Goal: Find specific page/section: Find specific page/section

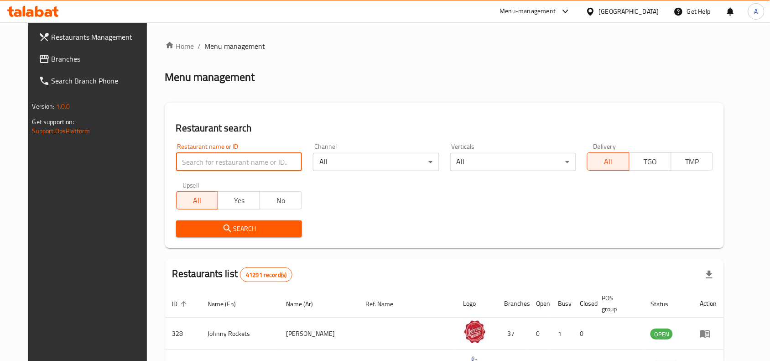
click at [632, 11] on div "[GEOGRAPHIC_DATA]" at bounding box center [629, 11] width 60 height 10
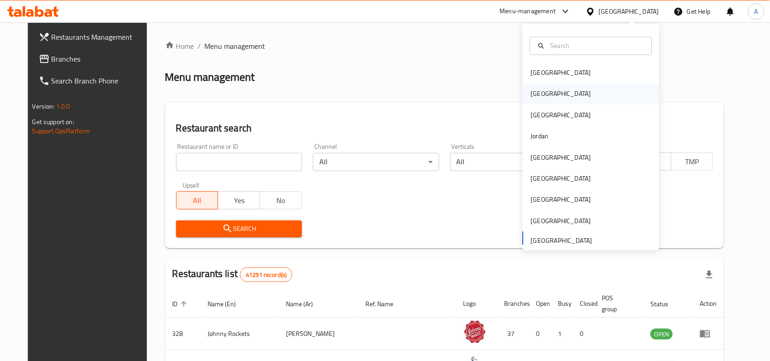
click at [535, 99] on div "[GEOGRAPHIC_DATA]" at bounding box center [561, 94] width 75 height 21
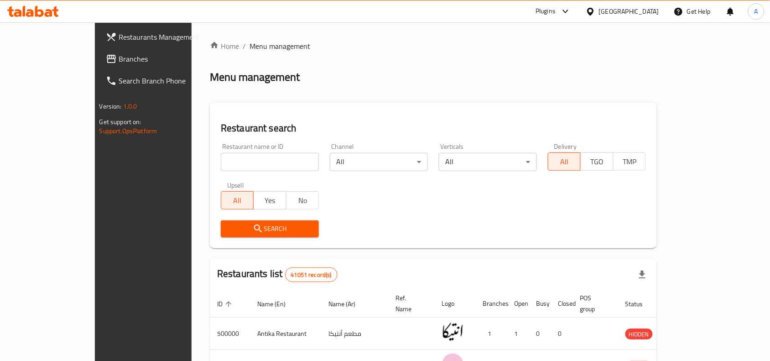
click at [272, 162] on input "search" at bounding box center [270, 162] width 98 height 18
paste input "703771"
type input "703771"
click button "Search" at bounding box center [270, 228] width 98 height 17
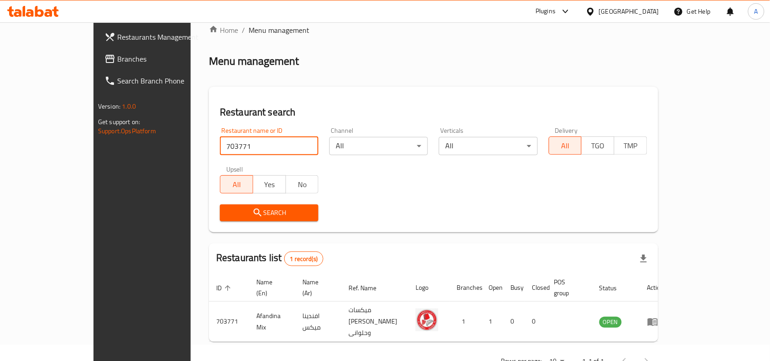
scroll to position [28, 0]
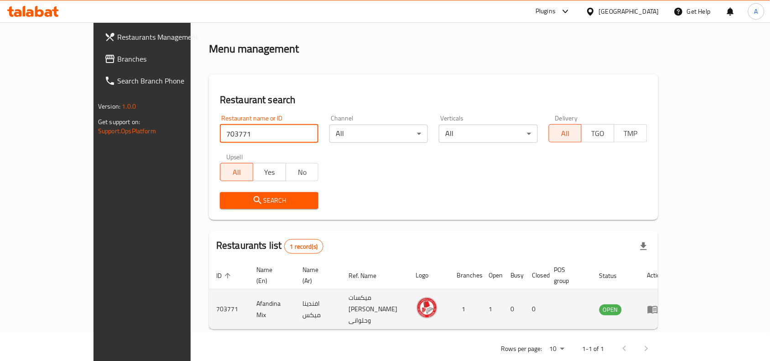
click at [658, 304] on icon "enhanced table" at bounding box center [652, 309] width 11 height 11
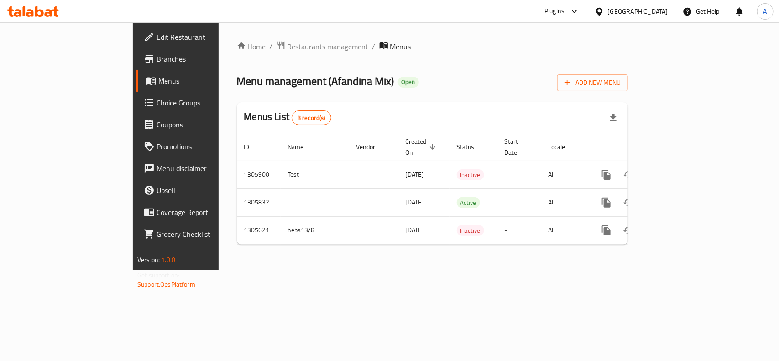
click at [157, 56] on span "Branches" at bounding box center [206, 58] width 99 height 11
